Goal: Task Accomplishment & Management: Use online tool/utility

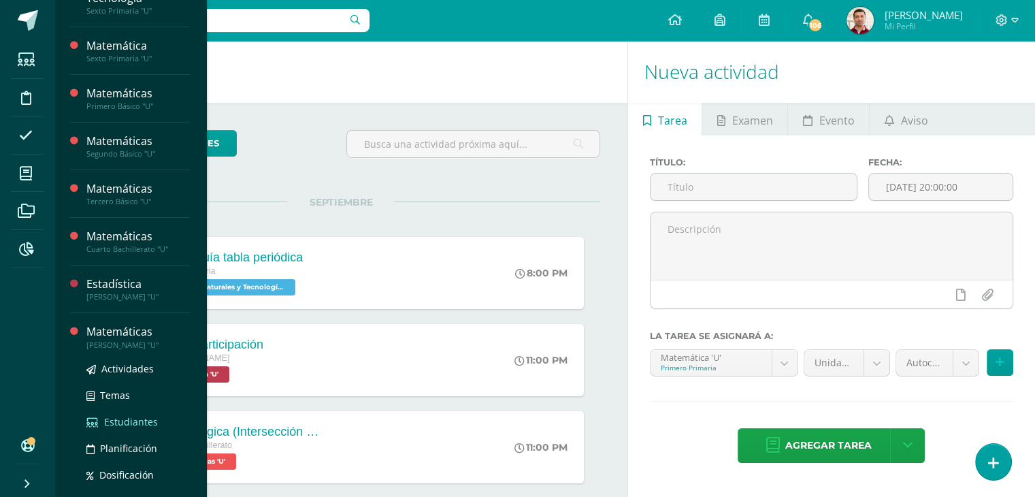
scroll to position [68, 0]
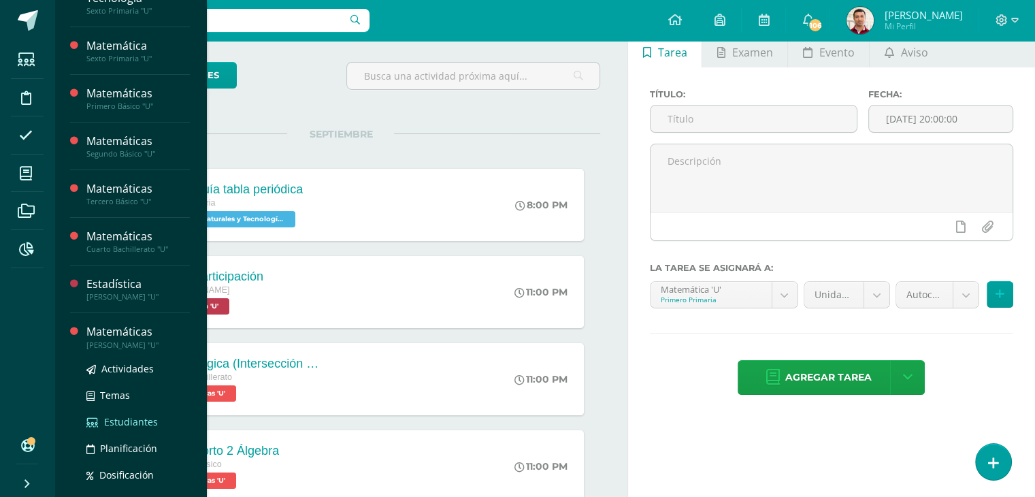
click at [124, 422] on span "Estudiantes" at bounding box center [131, 421] width 54 height 13
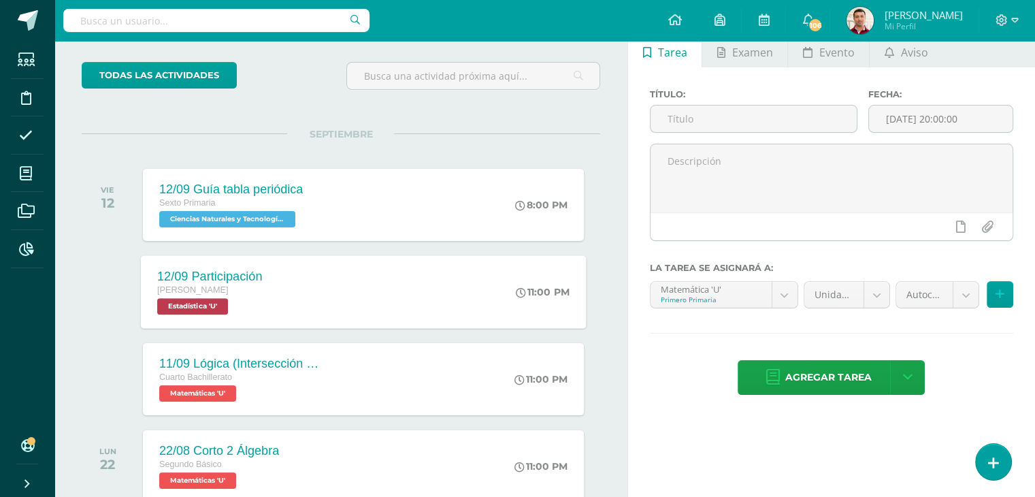
scroll to position [137, 0]
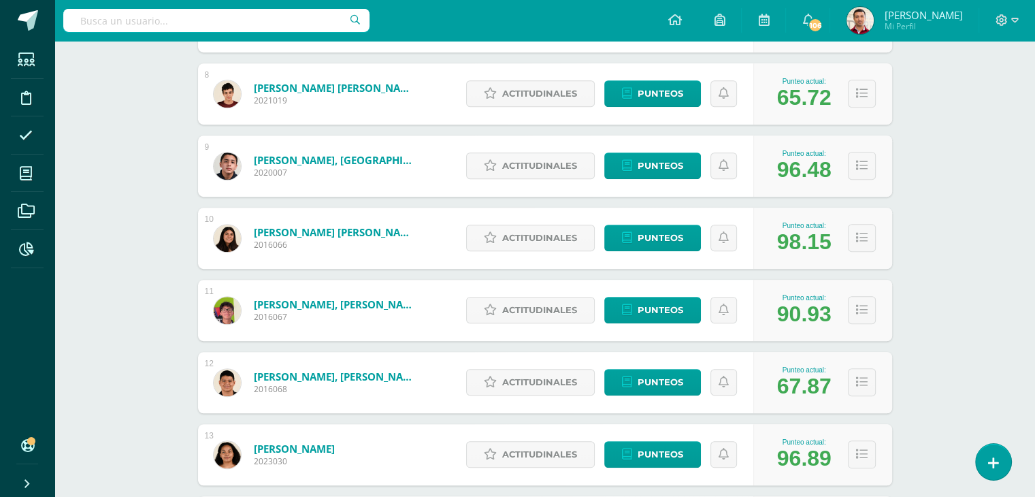
scroll to position [935, 0]
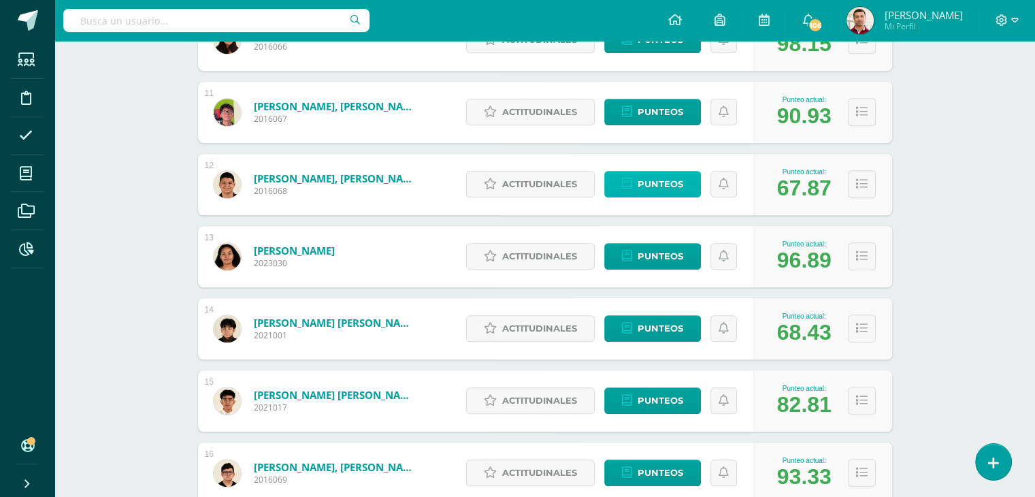
click at [654, 180] on span "Punteos" at bounding box center [660, 183] width 46 height 25
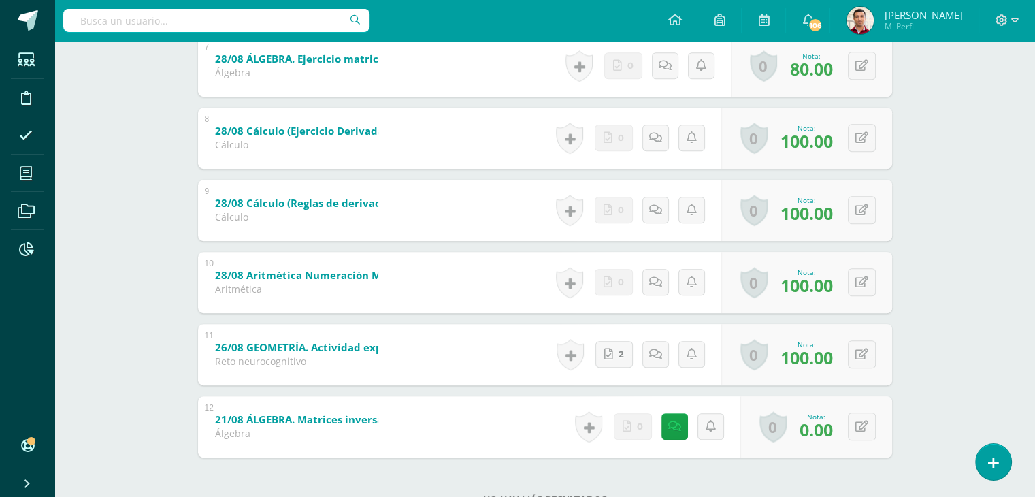
scroll to position [788, 0]
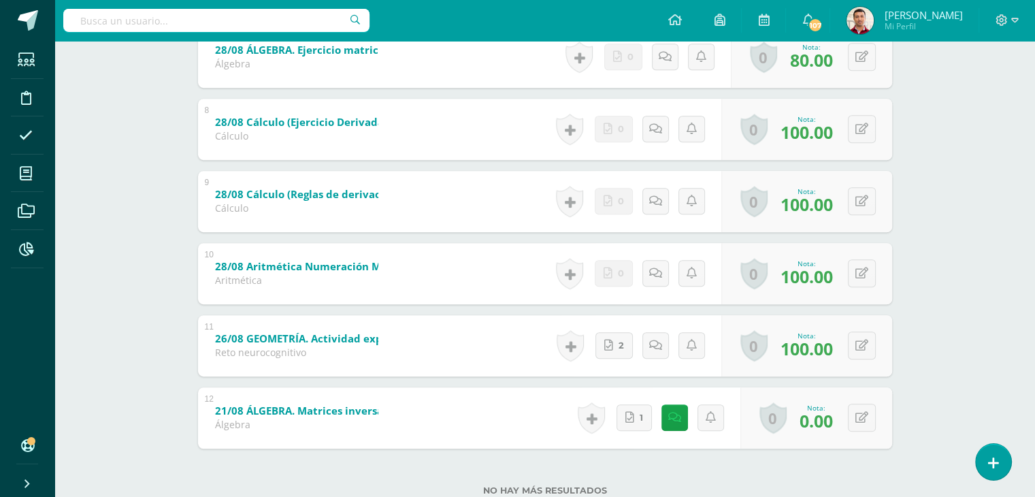
scroll to position [788, 0]
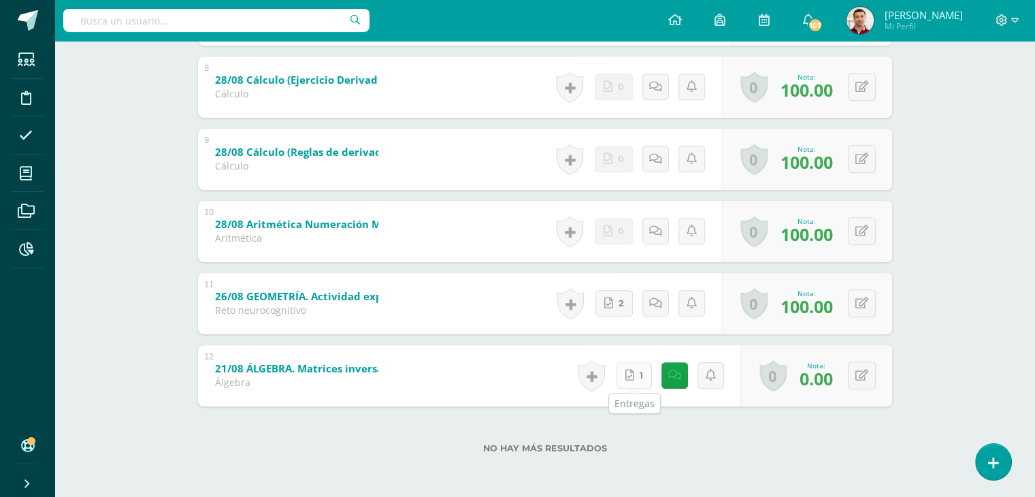
click at [633, 371] on icon at bounding box center [629, 375] width 9 height 12
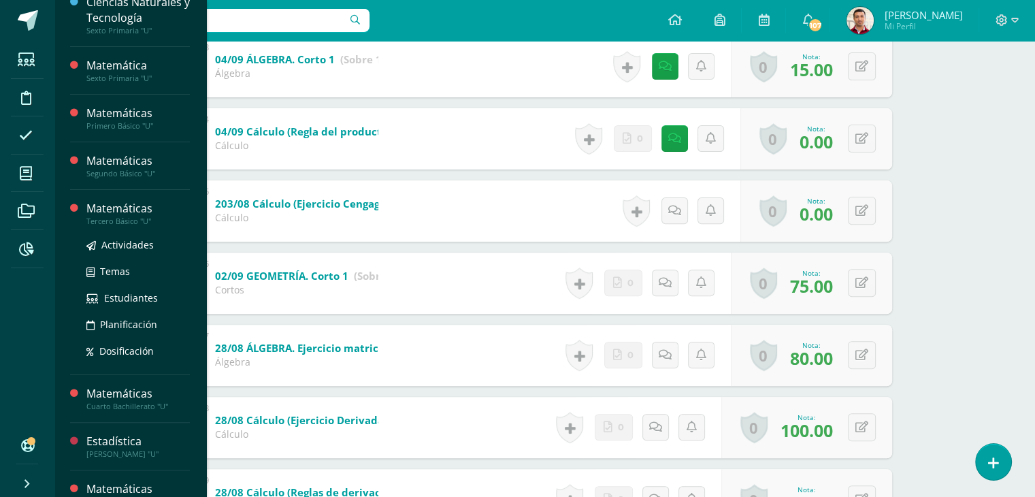
scroll to position [259, 0]
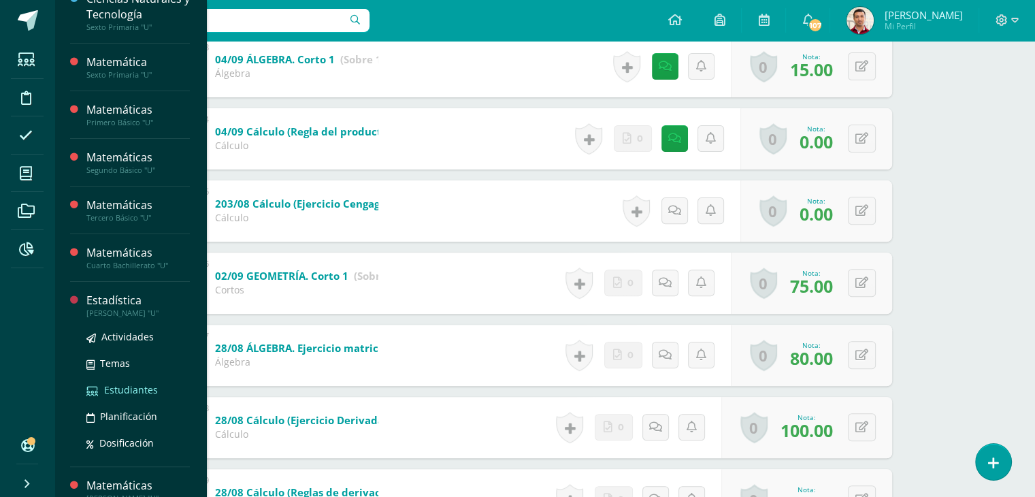
click at [124, 388] on span "Estudiantes" at bounding box center [131, 389] width 54 height 13
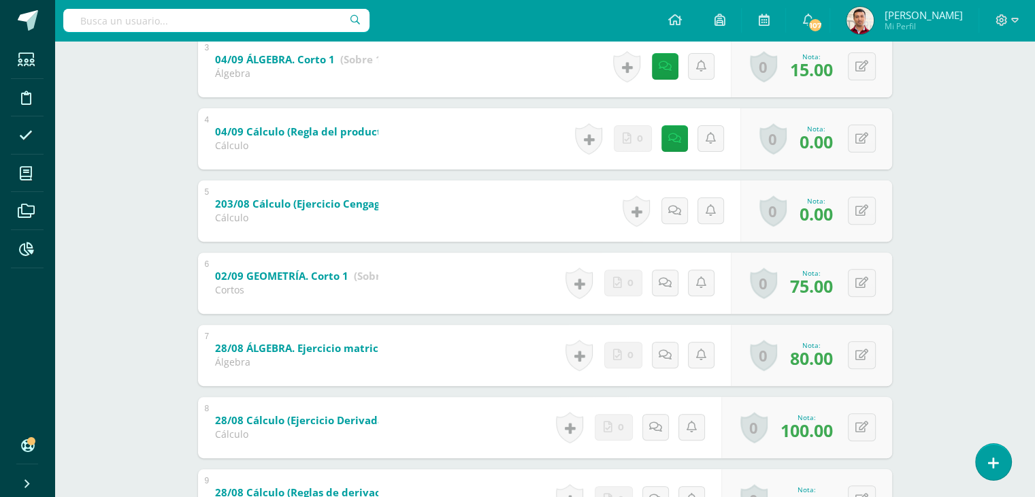
scroll to position [137, 0]
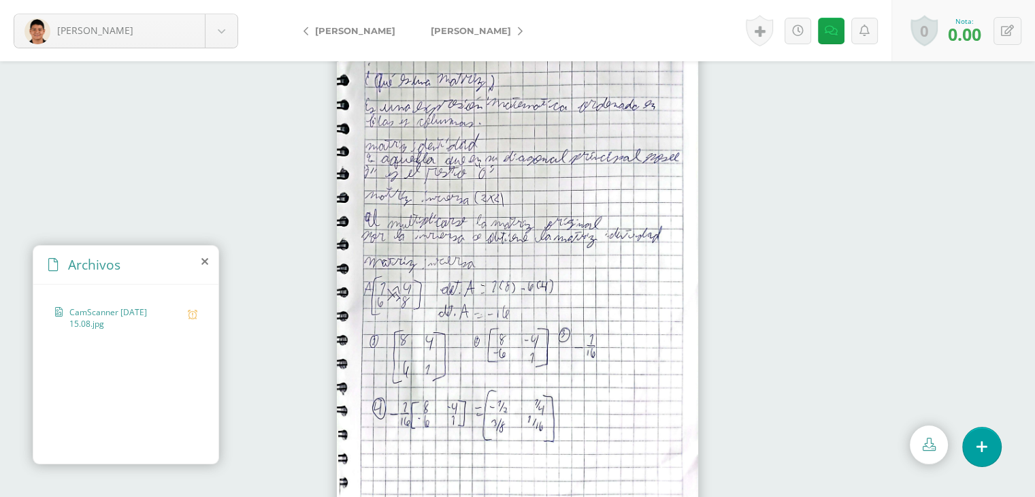
scroll to position [27, 0]
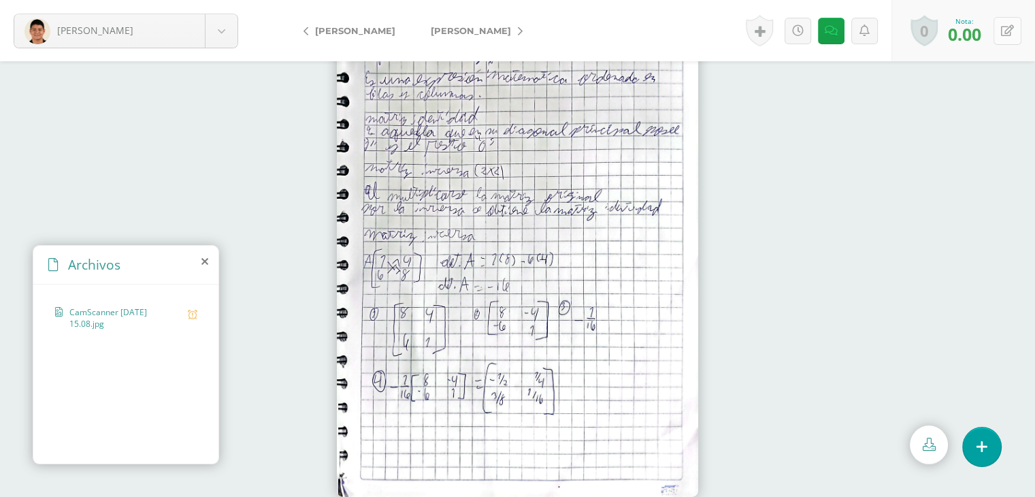
click at [1010, 36] on icon at bounding box center [1007, 31] width 13 height 12
type input "70.00"
click at [816, 30] on icon at bounding box center [821, 31] width 13 height 12
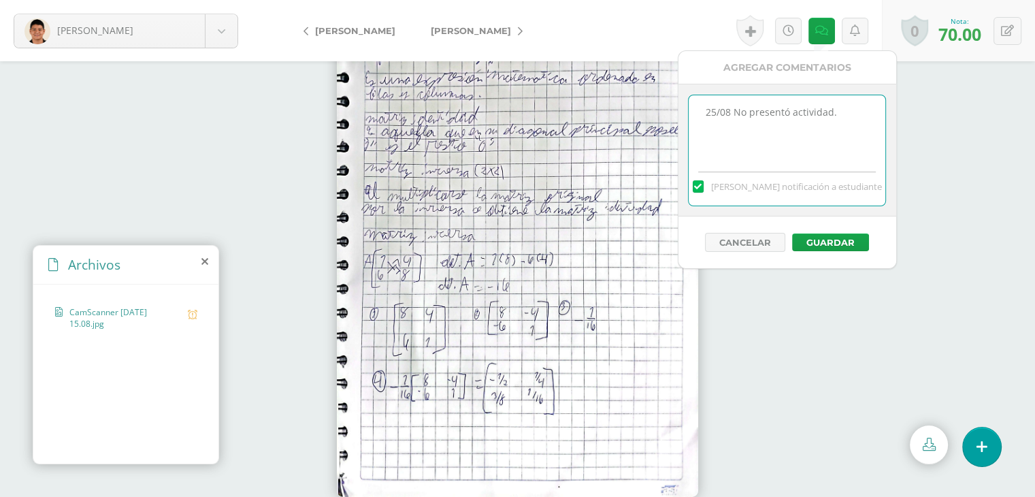
drag, startPoint x: 755, startPoint y: 101, endPoint x: 653, endPoint y: 99, distance: 102.1
click at [672, 99] on body "[PERSON_NAME], [PERSON_NAME], [PERSON_NAME], [PERSON_NAME], [PERSON_NAME], Avi …" at bounding box center [517, 221] width 1035 height 497
click at [832, 235] on button "Guardar" at bounding box center [830, 242] width 77 height 18
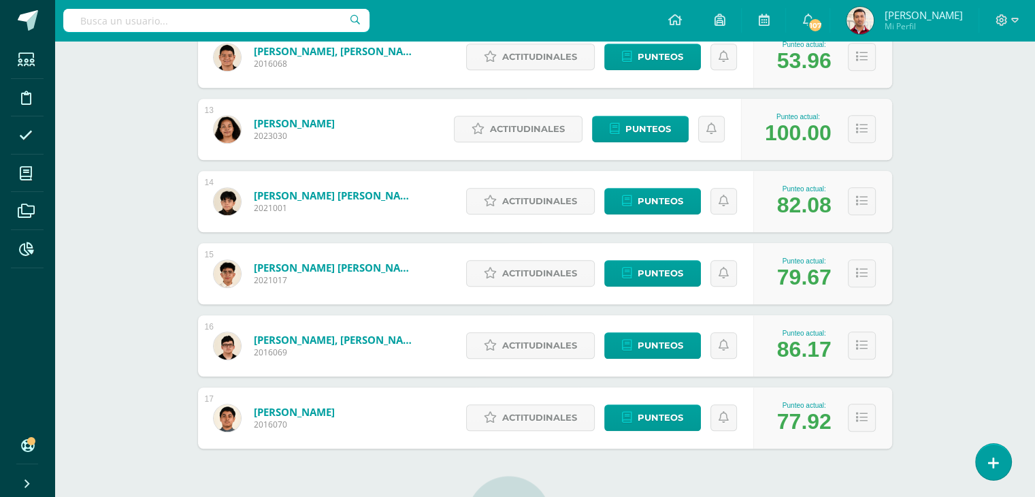
scroll to position [995, 0]
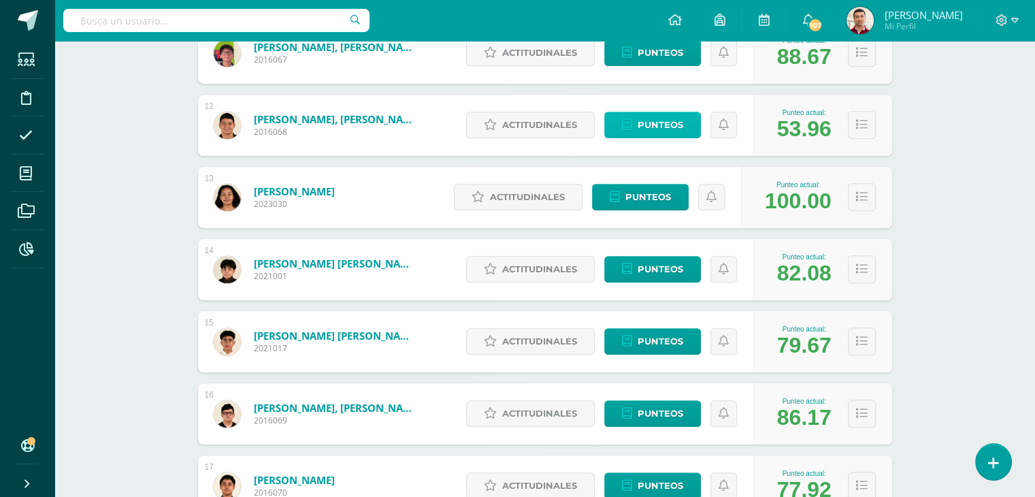
click at [635, 127] on link "Punteos" at bounding box center [652, 125] width 97 height 27
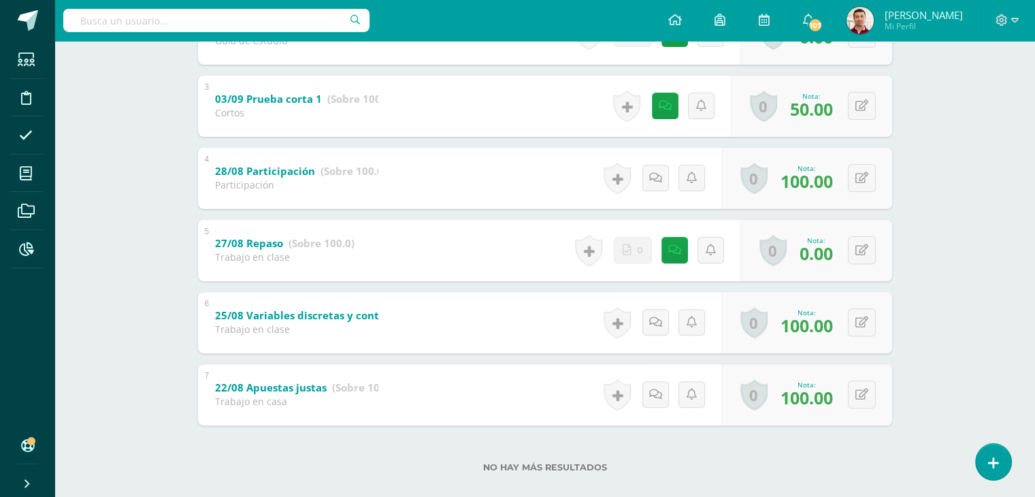
scroll to position [427, 0]
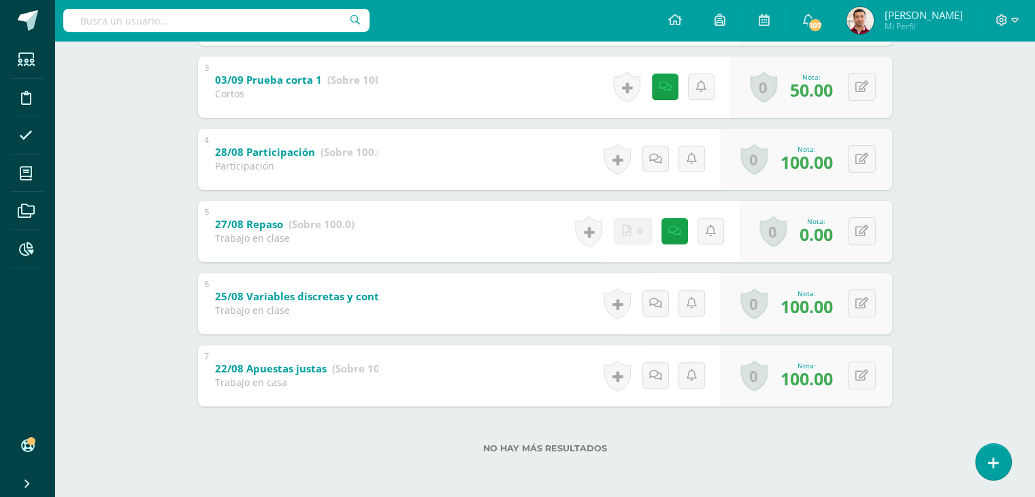
click at [302, 246] on div "27/08 Repaso (Sobre 100.0) Trabajo en clase" at bounding box center [284, 229] width 173 height 57
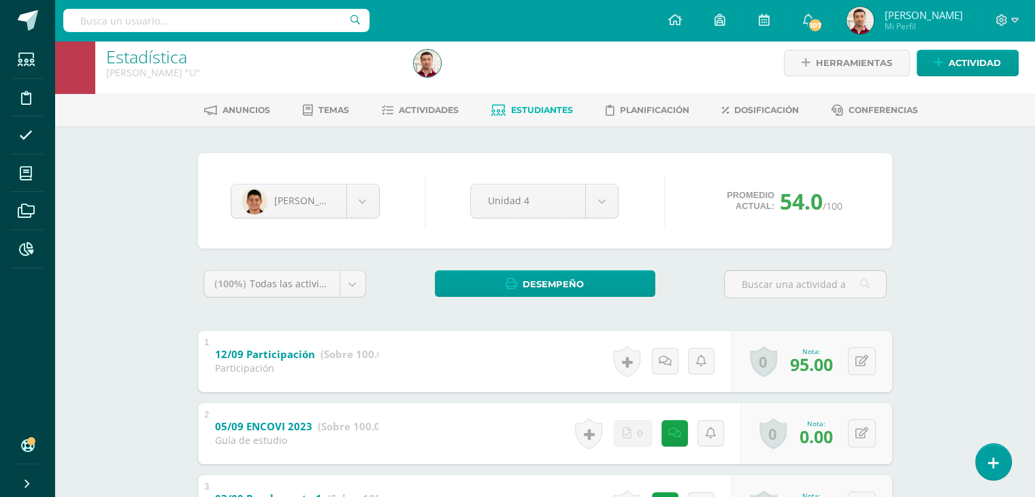
scroll to position [0, 0]
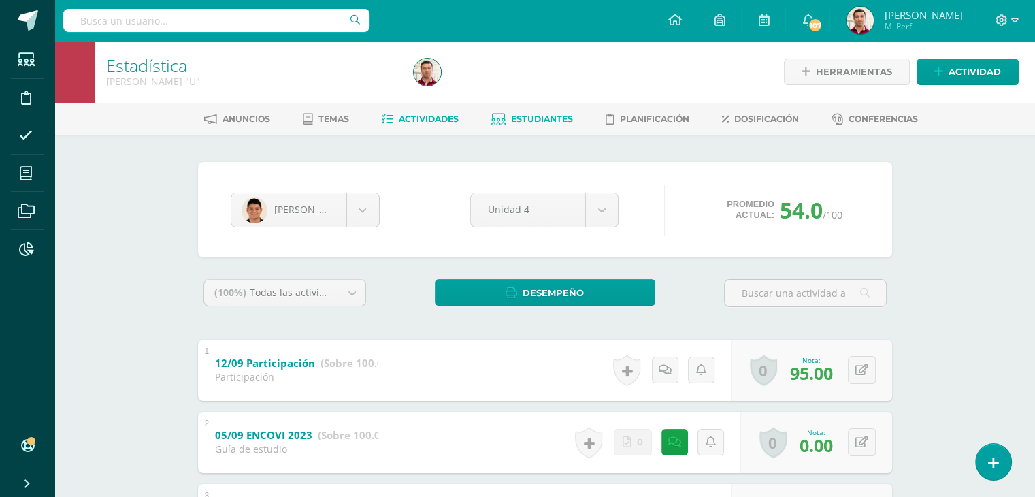
click at [430, 119] on span "Actividades" at bounding box center [429, 119] width 60 height 10
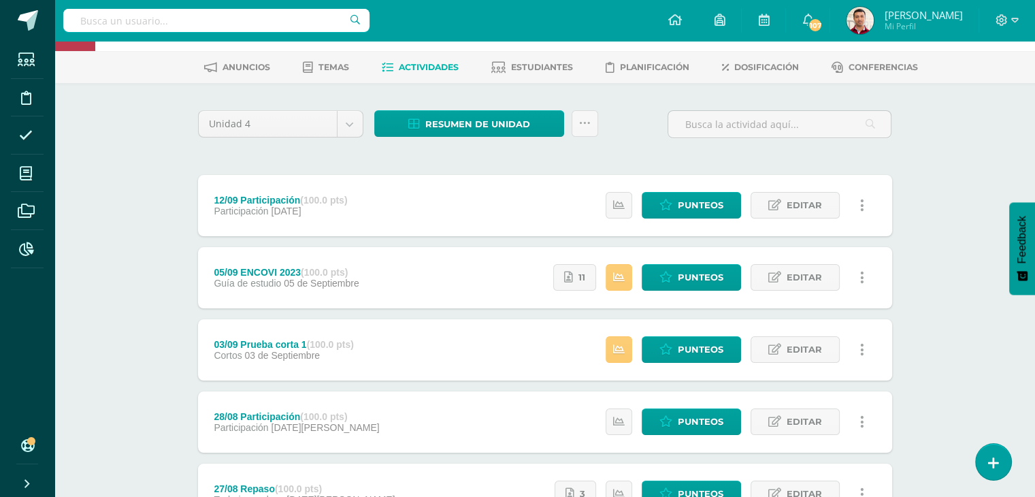
scroll to position [136, 0]
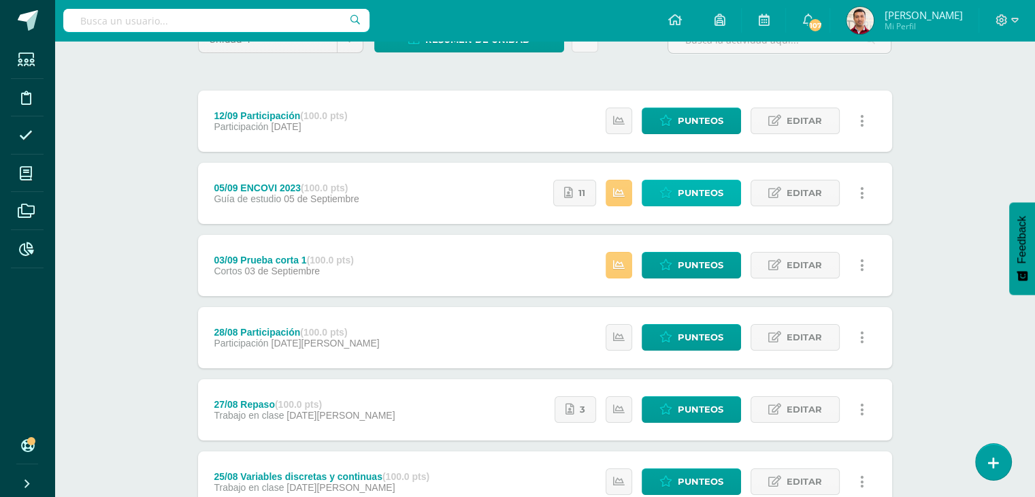
click at [681, 190] on span "Punteos" at bounding box center [701, 192] width 46 height 25
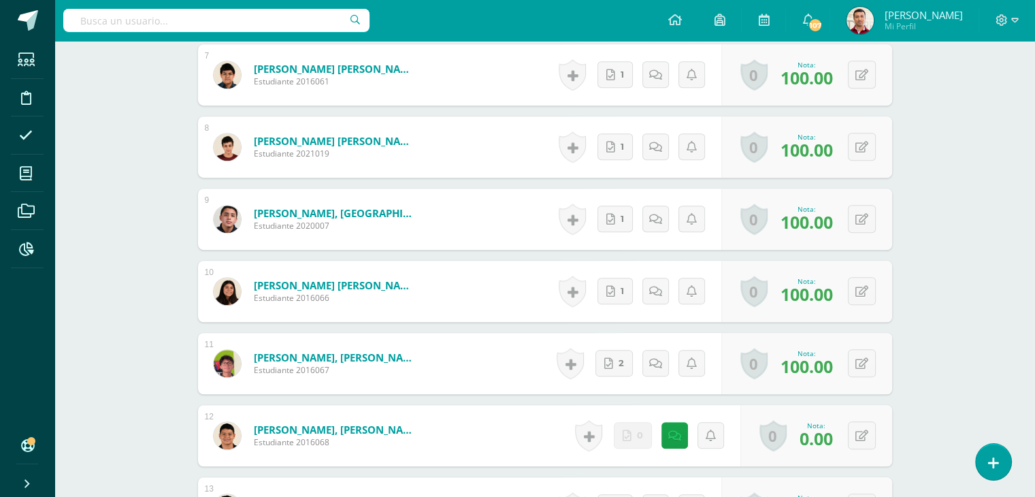
scroll to position [817, 0]
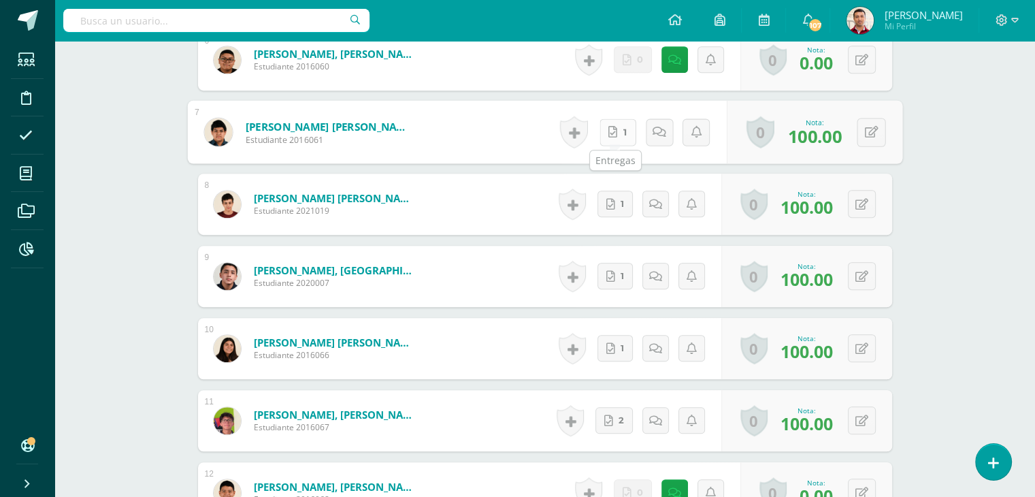
click at [616, 134] on link "1" at bounding box center [617, 131] width 37 height 27
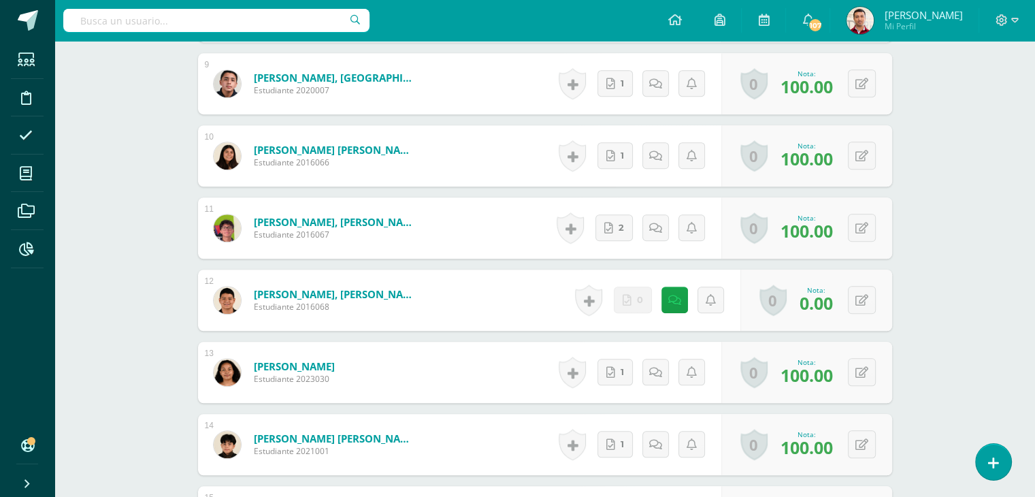
scroll to position [1089, 0]
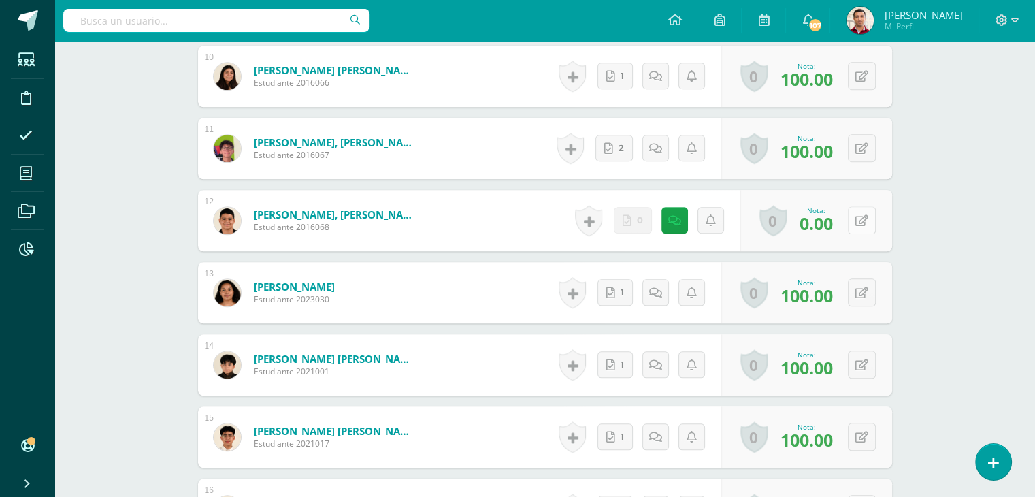
click at [864, 222] on icon at bounding box center [861, 221] width 13 height 12
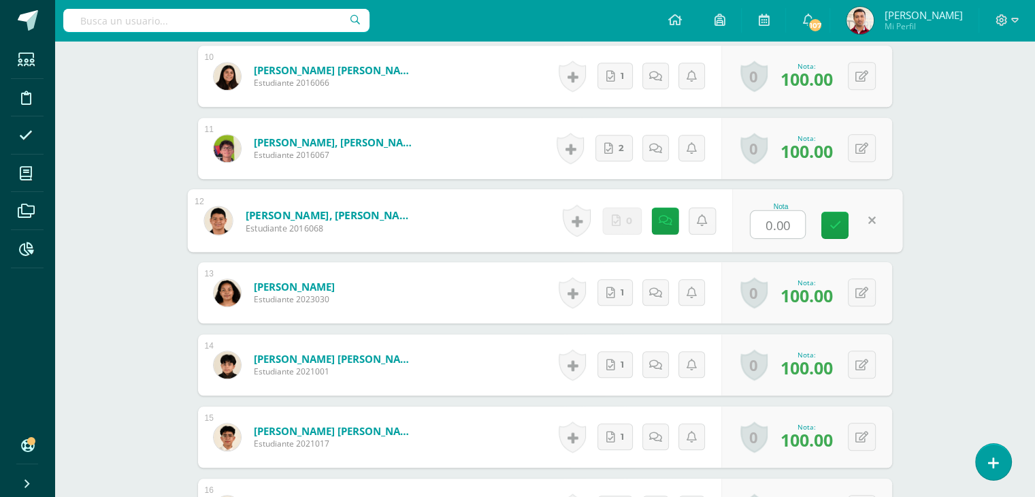
type input "0"
type input "100"
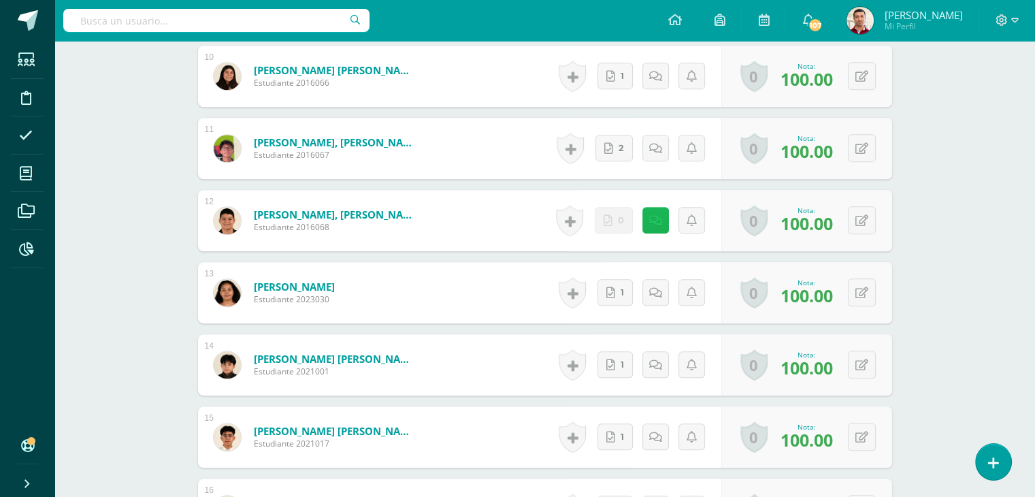
click at [659, 218] on icon at bounding box center [655, 221] width 13 height 12
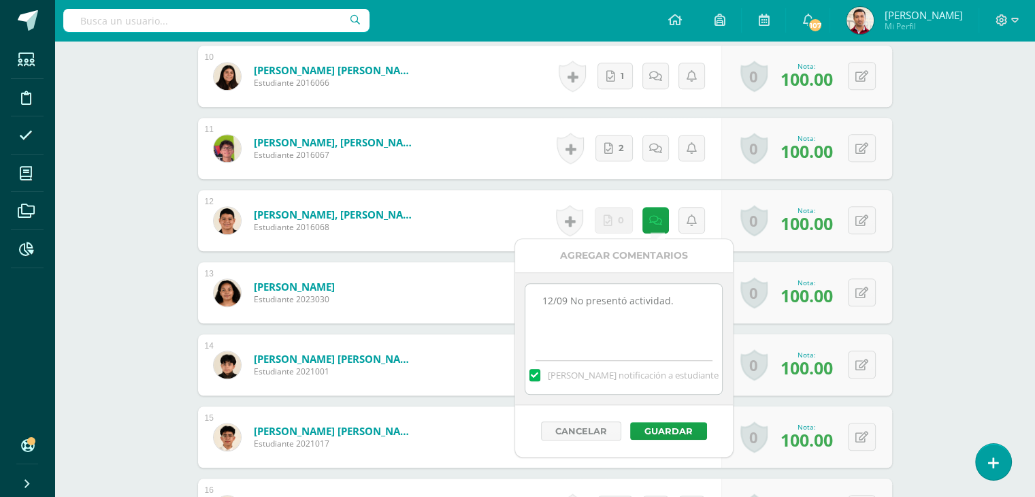
drag, startPoint x: 690, startPoint y: 297, endPoint x: 450, endPoint y: 283, distance: 240.6
click at [672, 427] on button "Guardar" at bounding box center [668, 431] width 77 height 18
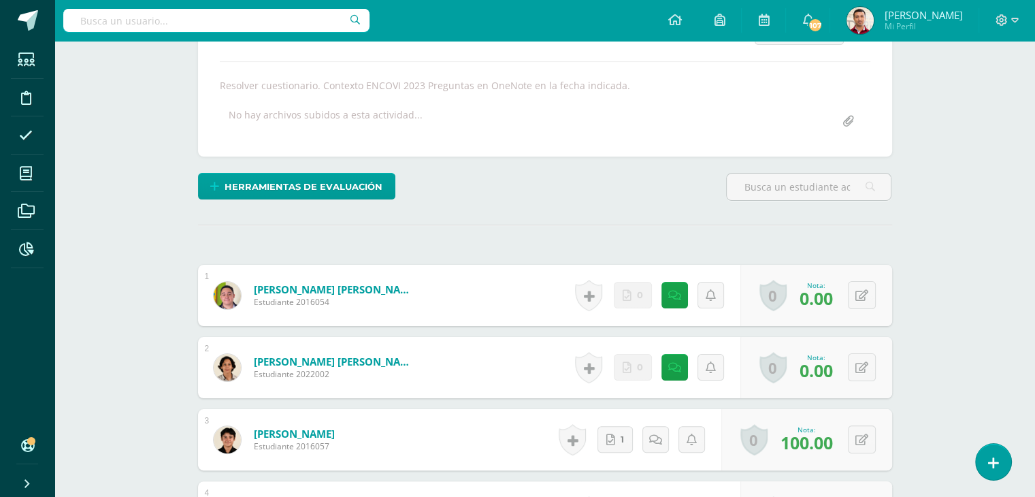
scroll to position [0, 0]
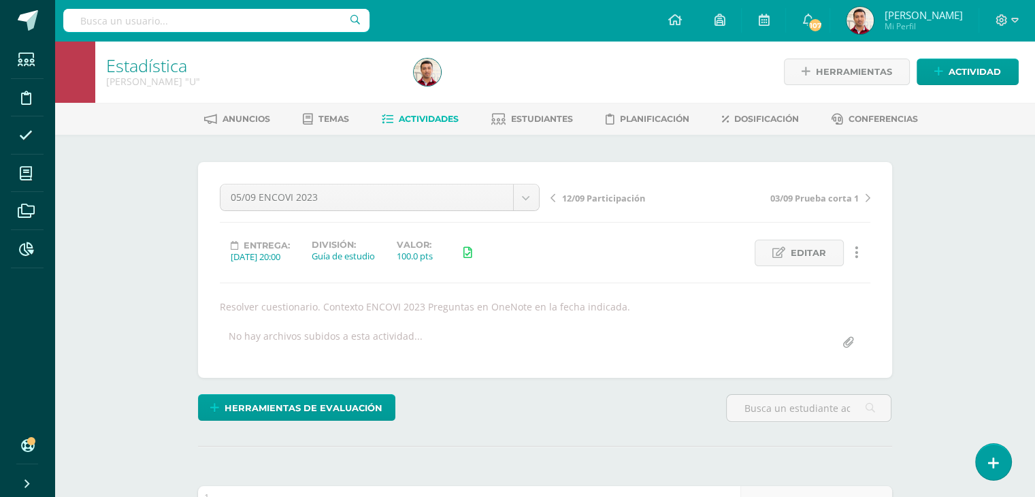
click at [426, 123] on span "Actividades" at bounding box center [429, 119] width 60 height 10
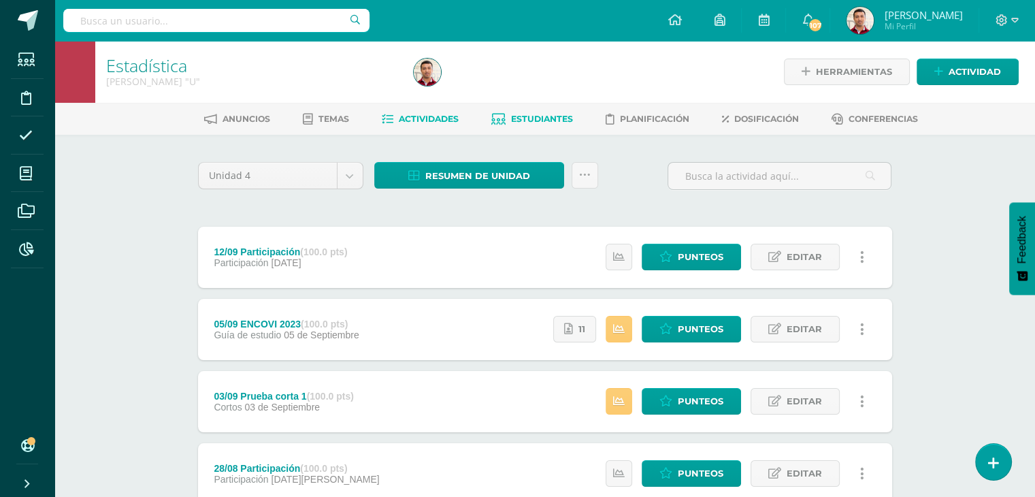
click at [523, 120] on span "Estudiantes" at bounding box center [542, 119] width 62 height 10
